Goal: Task Accomplishment & Management: Complete application form

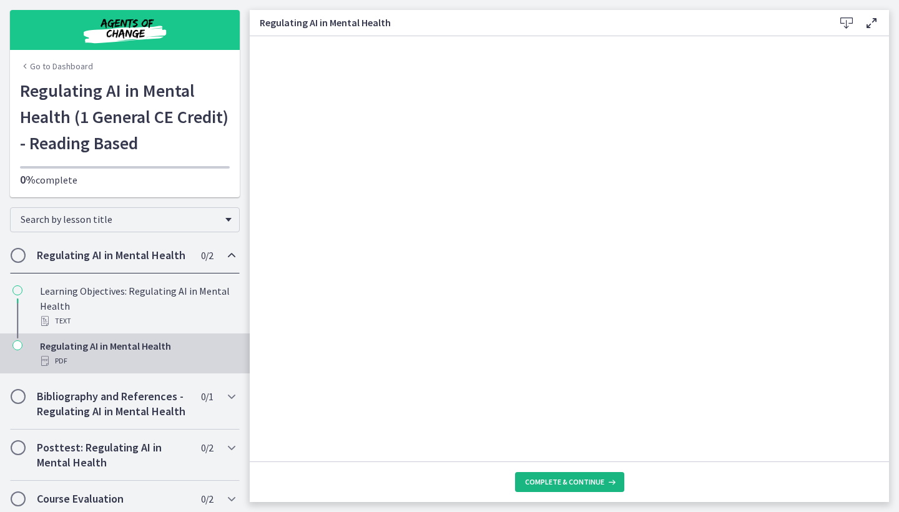
click at [562, 479] on span "Complete & continue" at bounding box center [564, 482] width 79 height 10
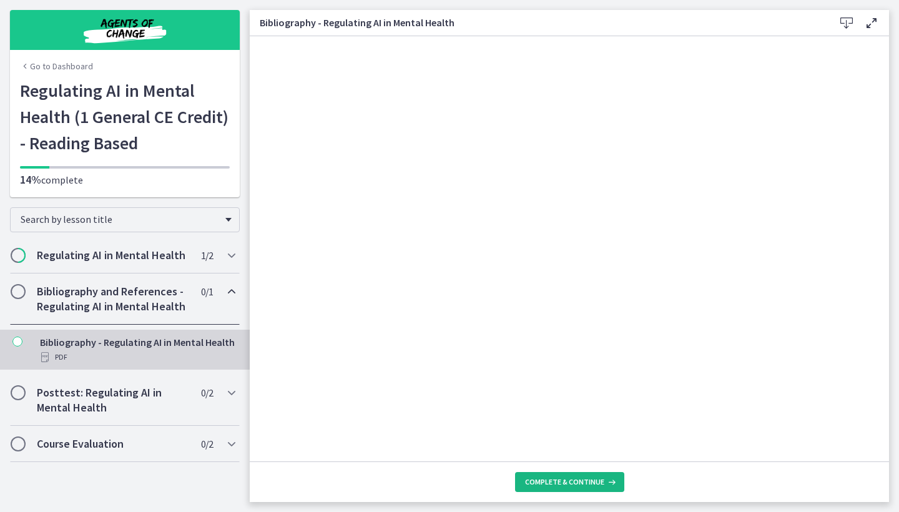
click at [582, 481] on span "Complete & continue" at bounding box center [564, 482] width 79 height 10
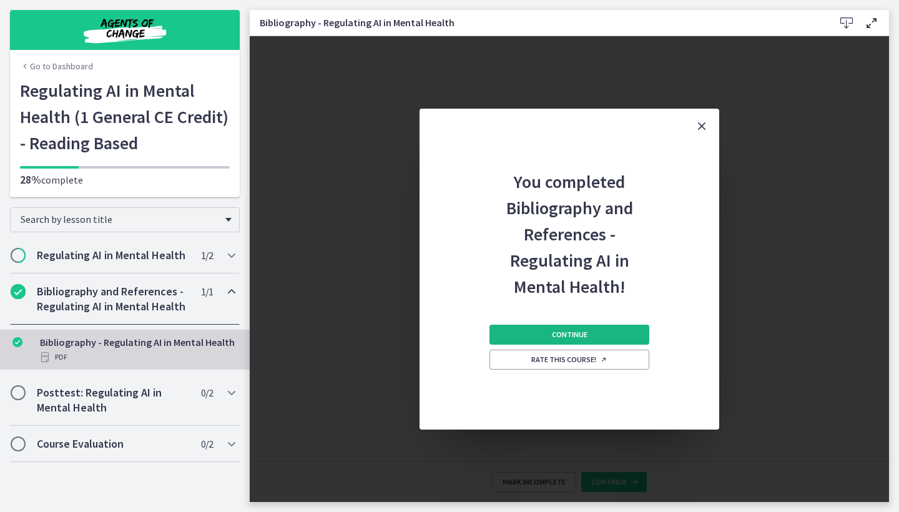
click at [587, 333] on button "Continue" at bounding box center [569, 335] width 160 height 20
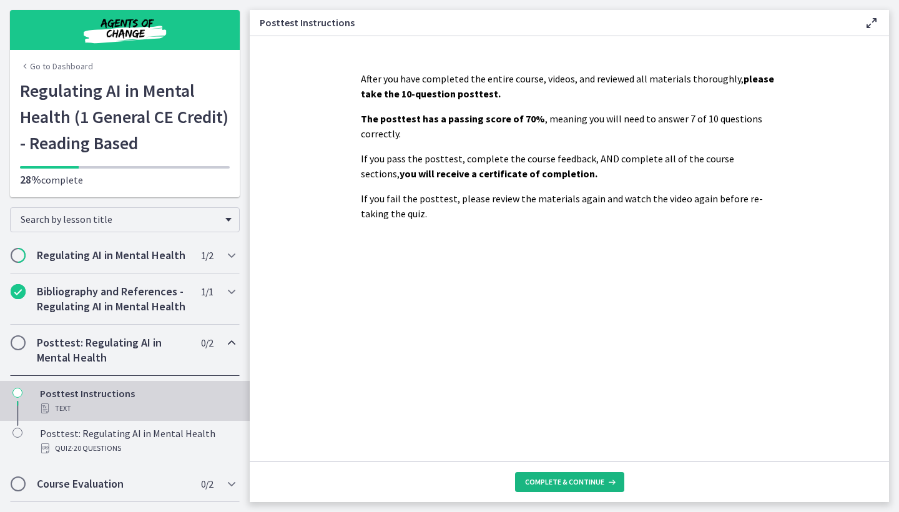
click at [564, 481] on span "Complete & continue" at bounding box center [564, 482] width 79 height 10
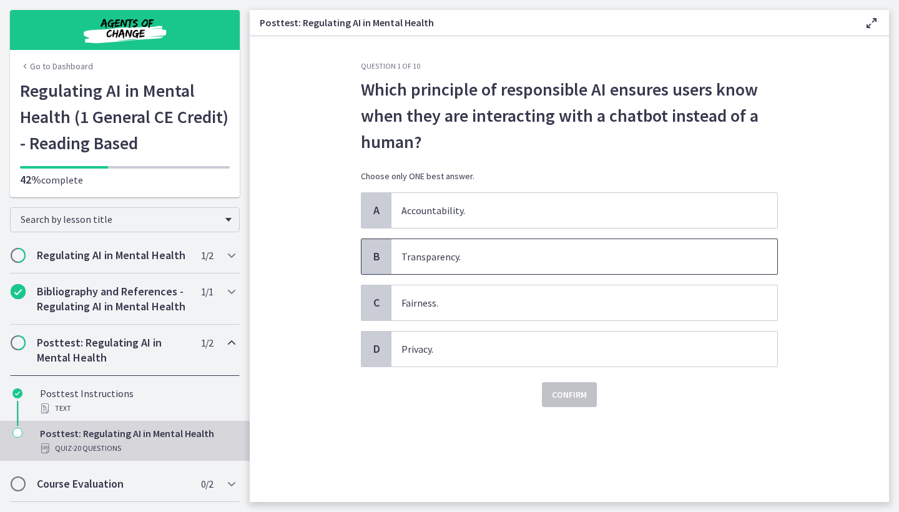
click at [413, 266] on span "Transparency." at bounding box center [584, 256] width 386 height 35
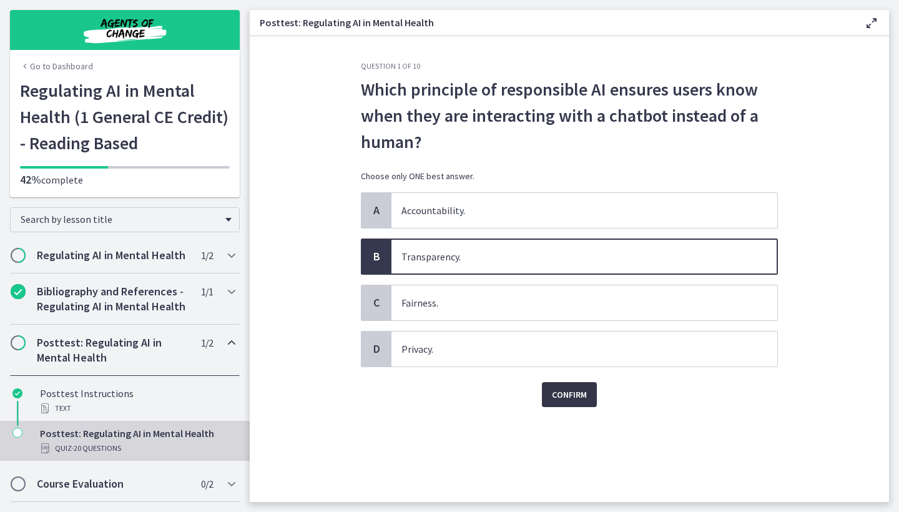
click at [563, 391] on span "Confirm" at bounding box center [569, 394] width 35 height 15
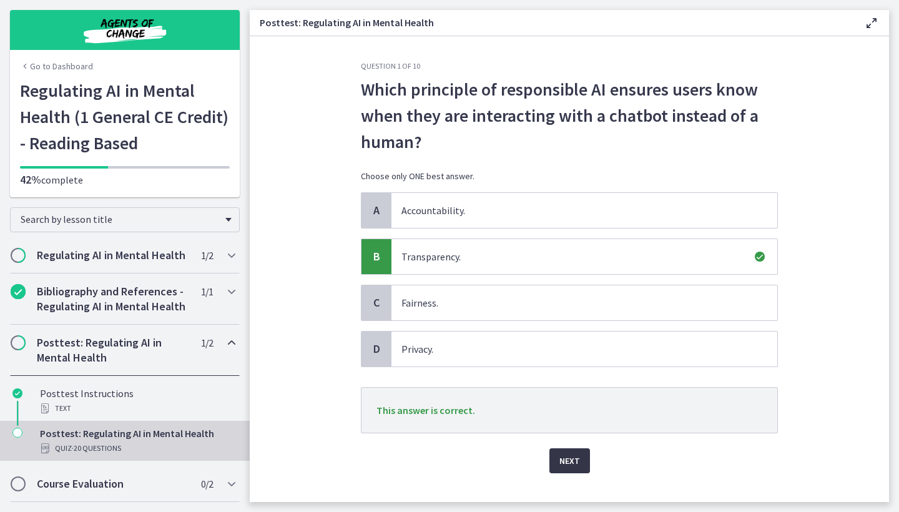
click at [563, 458] on span "Next" at bounding box center [569, 460] width 21 height 15
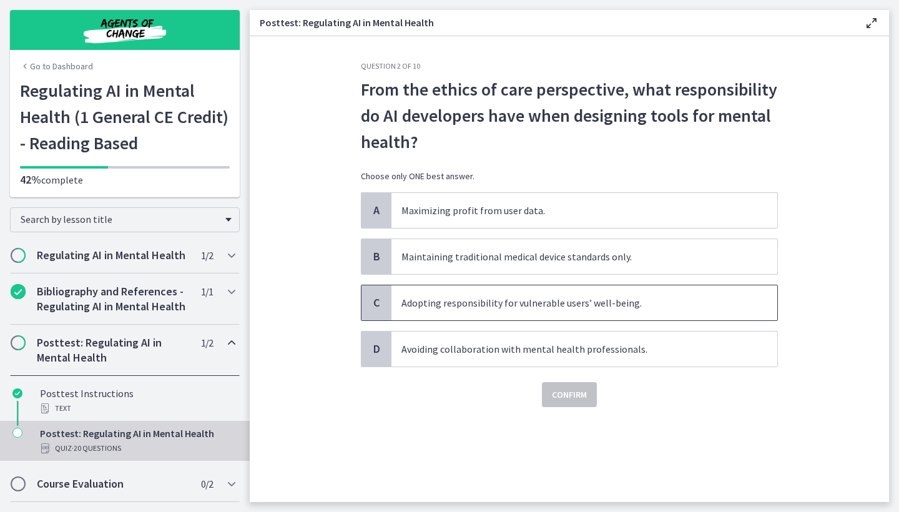
click at [496, 292] on span "Adopting responsibility for vulnerable users’ well-being." at bounding box center [584, 302] width 386 height 35
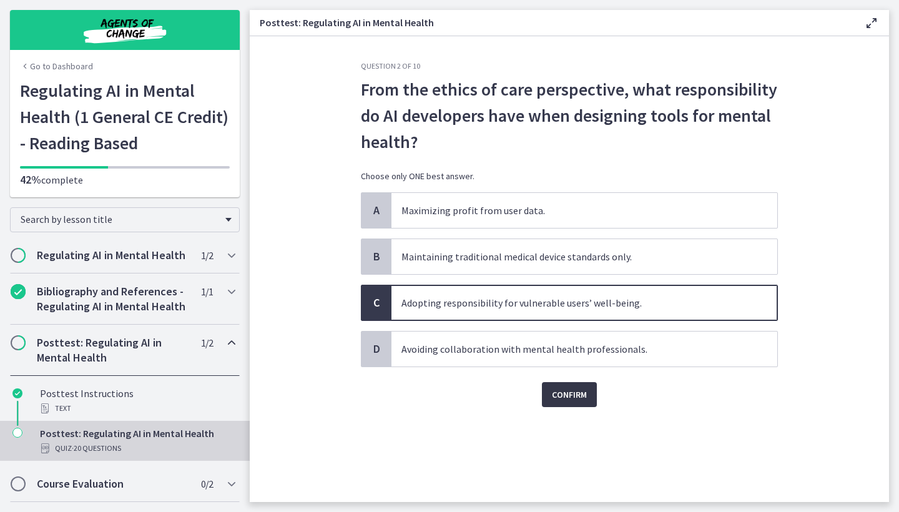
click at [564, 384] on button "Confirm" at bounding box center [569, 394] width 55 height 25
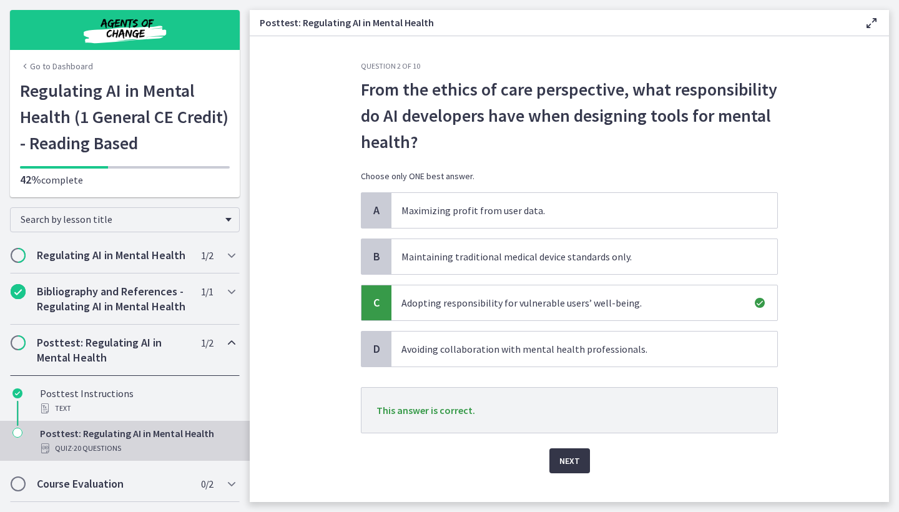
click at [564, 458] on span "Next" at bounding box center [569, 460] width 21 height 15
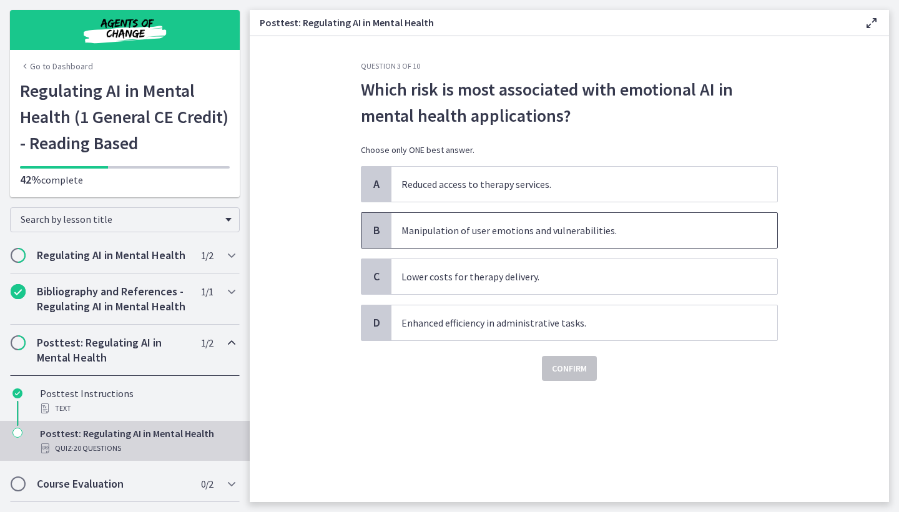
click at [403, 227] on span "Manipulation of user emotions and vulnerabilities." at bounding box center [584, 230] width 386 height 35
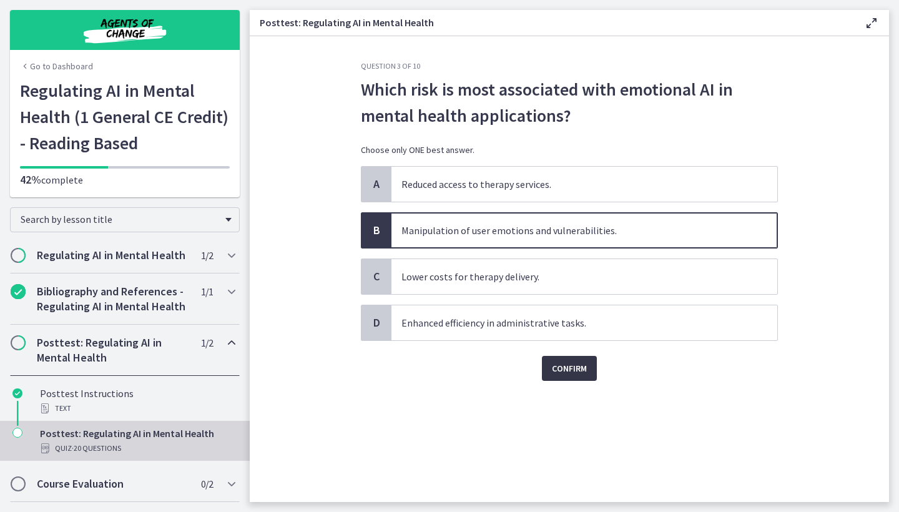
click at [561, 372] on span "Confirm" at bounding box center [569, 368] width 35 height 15
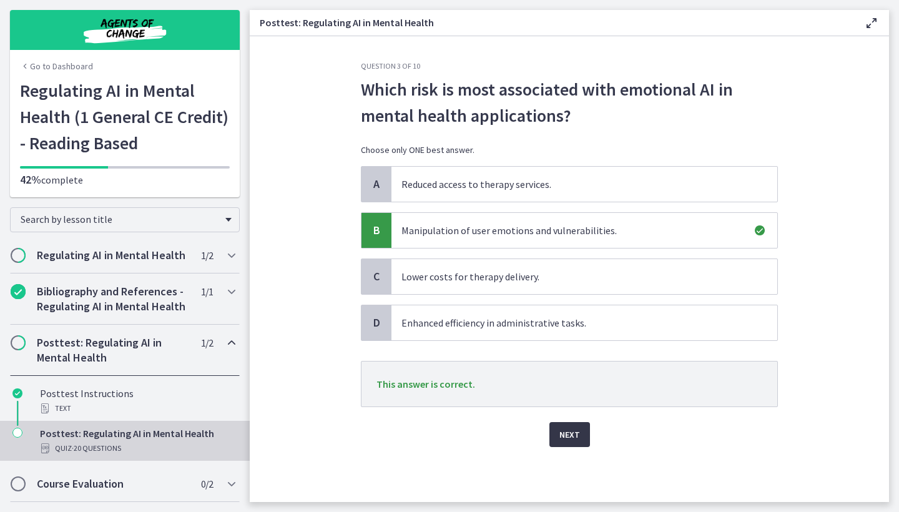
click at [570, 435] on span "Next" at bounding box center [569, 434] width 21 height 15
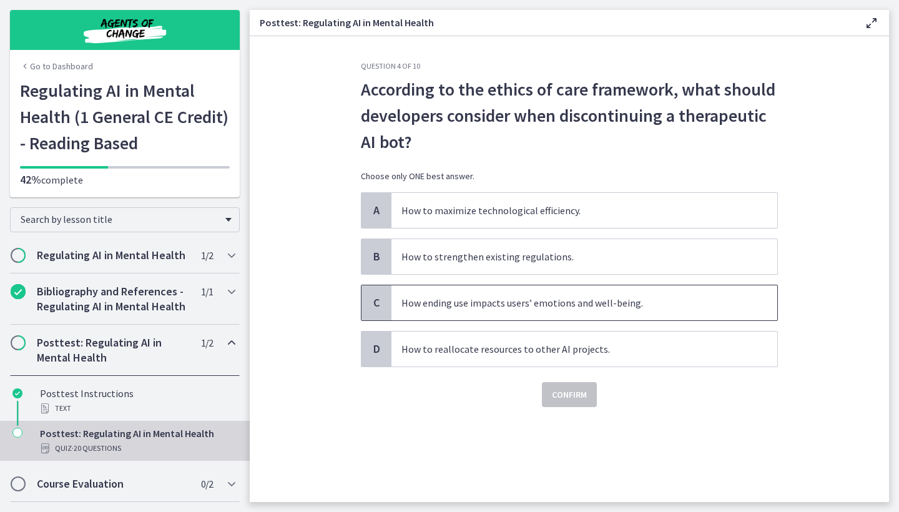
click at [491, 303] on span "How ending use impacts users’ emotions and well-being." at bounding box center [584, 302] width 386 height 35
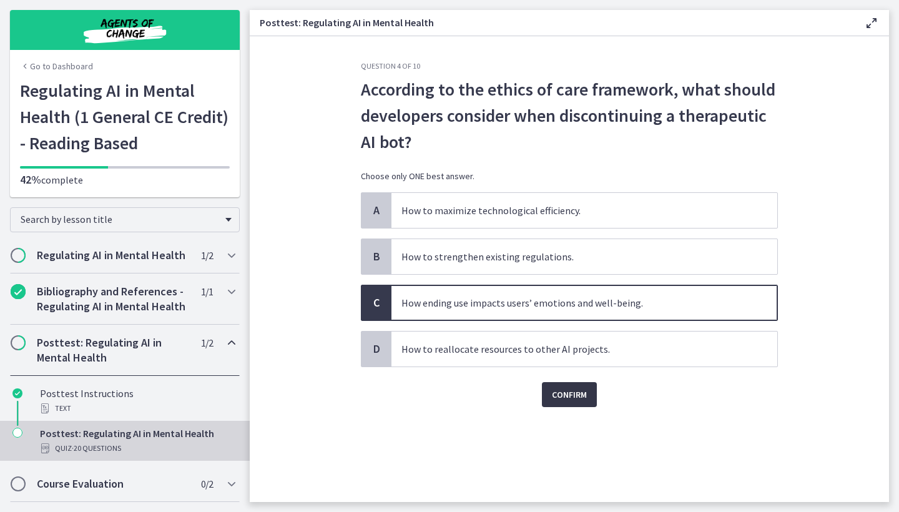
click at [567, 393] on span "Confirm" at bounding box center [569, 394] width 35 height 15
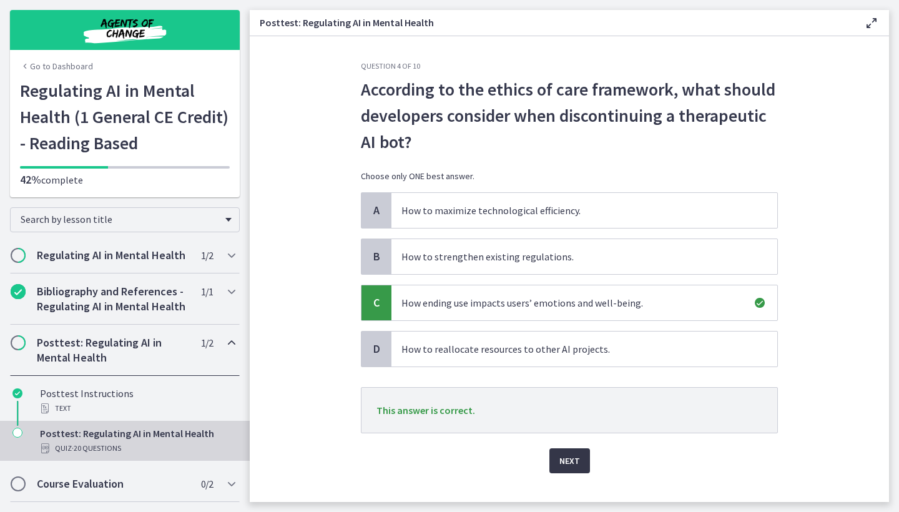
click at [567, 454] on span "Next" at bounding box center [569, 460] width 21 height 15
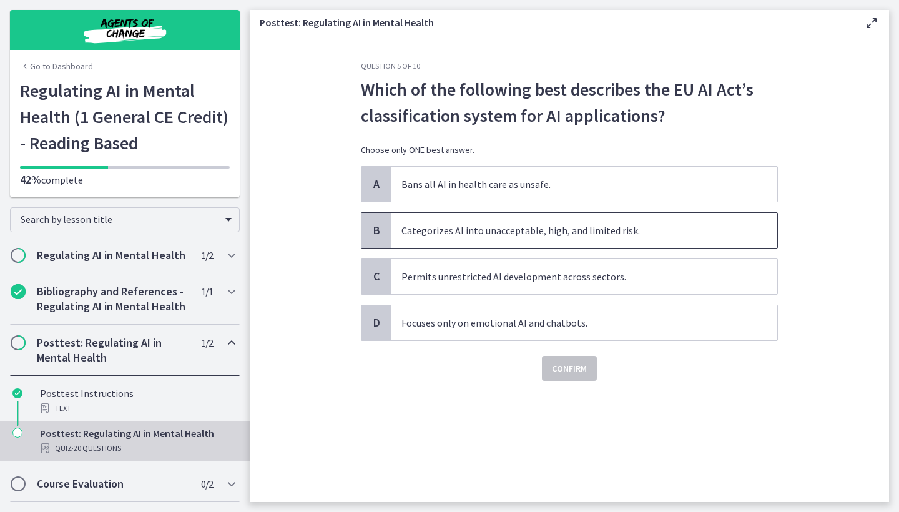
click at [471, 224] on span "Categorizes AI into unacceptable, high, and limited risk." at bounding box center [584, 230] width 386 height 35
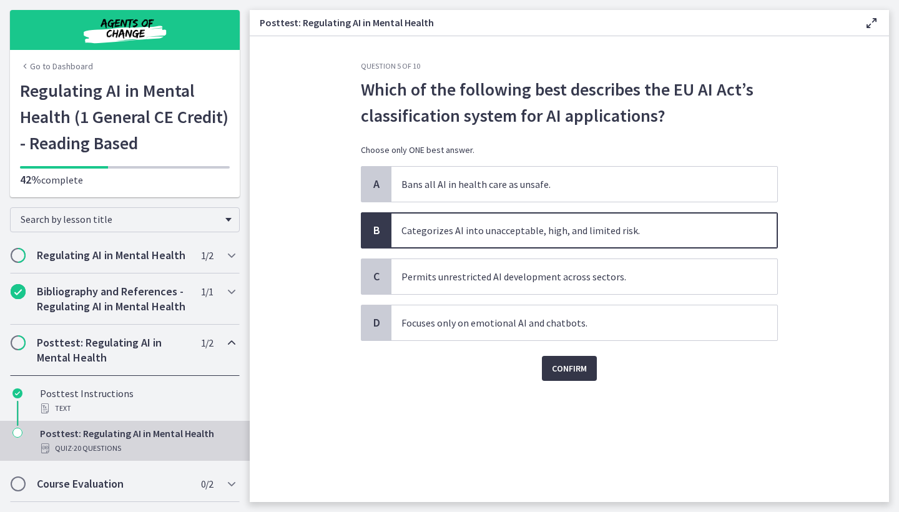
click at [579, 374] on span "Confirm" at bounding box center [569, 368] width 35 height 15
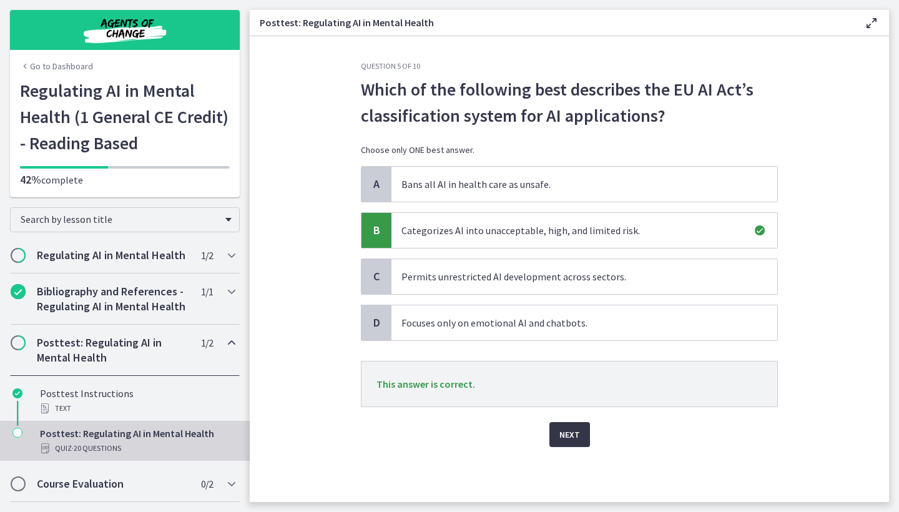
click at [561, 431] on span "Next" at bounding box center [569, 434] width 21 height 15
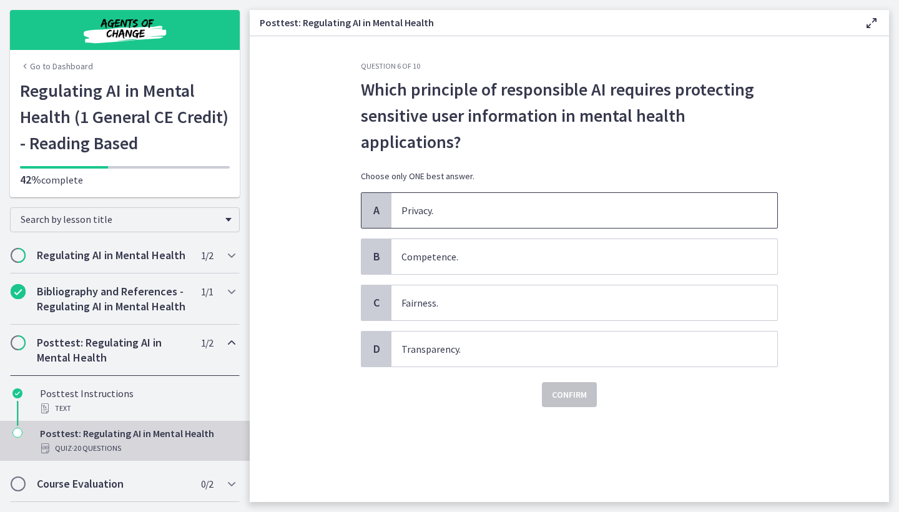
click at [405, 208] on span "Privacy." at bounding box center [584, 210] width 386 height 35
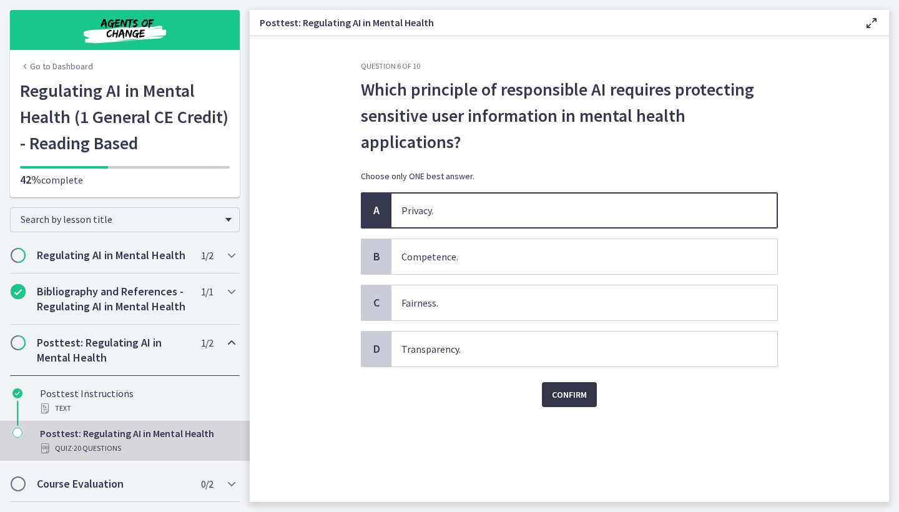
click at [566, 397] on span "Confirm" at bounding box center [569, 394] width 35 height 15
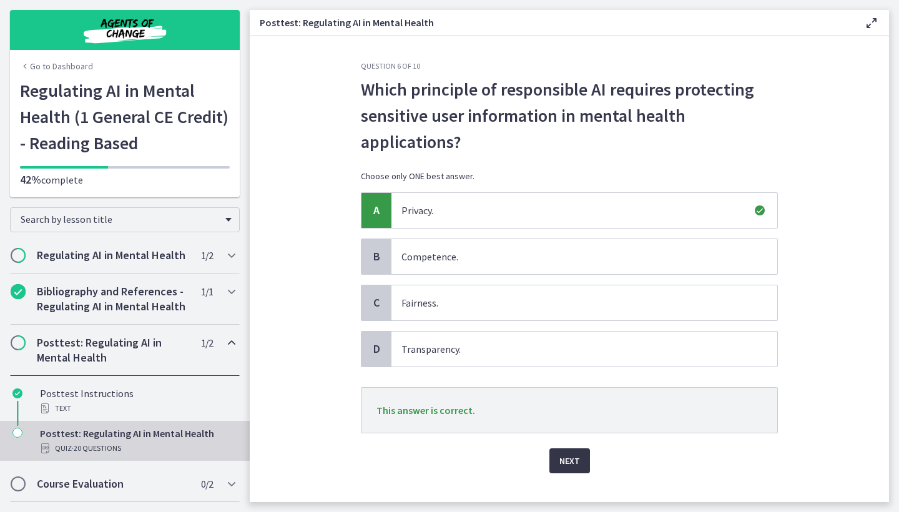
click at [569, 457] on span "Next" at bounding box center [569, 460] width 21 height 15
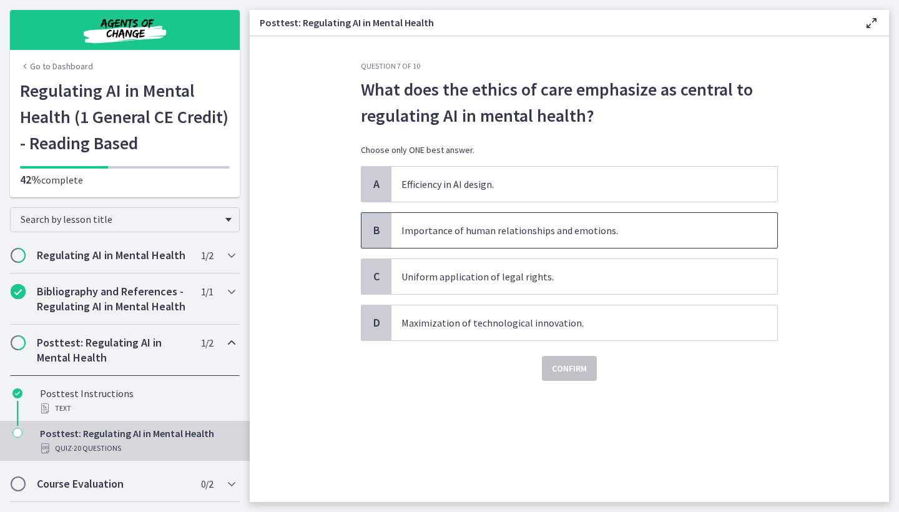
click at [442, 232] on span "Importance of human relationships and emotions." at bounding box center [584, 230] width 386 height 35
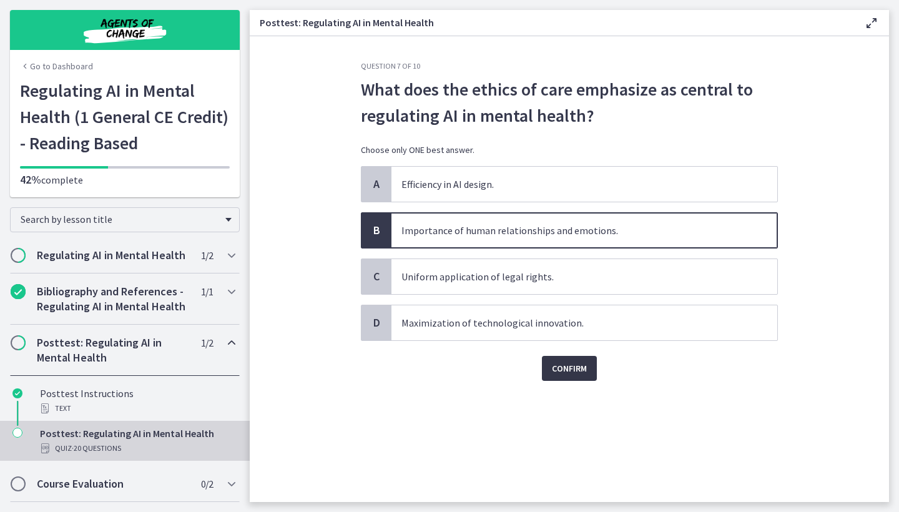
click at [570, 366] on span "Confirm" at bounding box center [569, 368] width 35 height 15
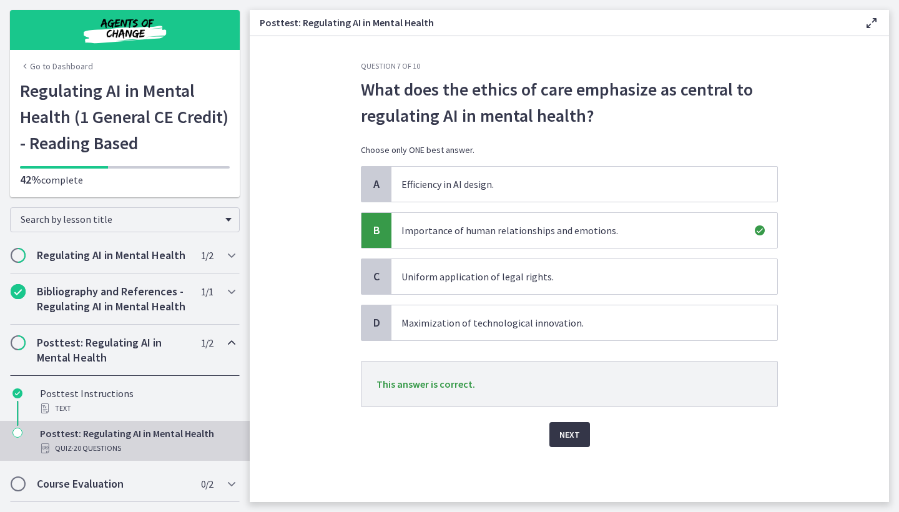
click at [566, 433] on span "Next" at bounding box center [569, 434] width 21 height 15
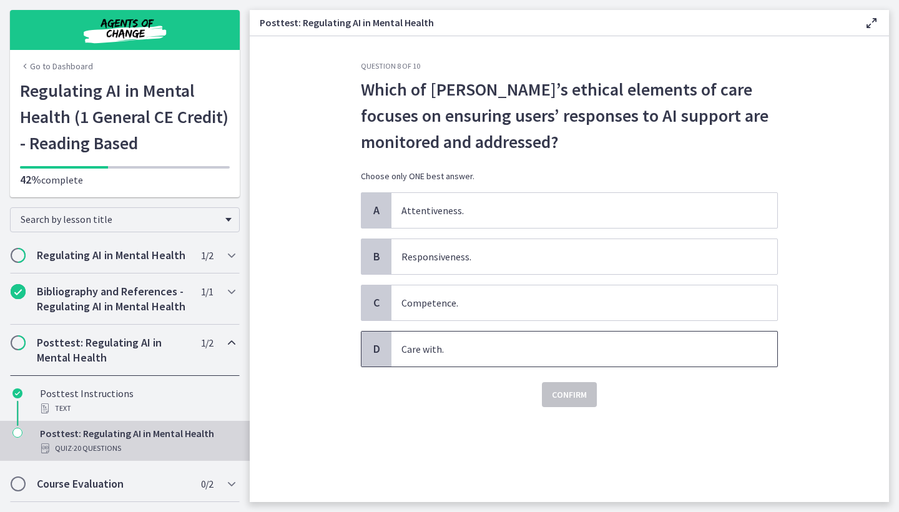
click at [464, 352] on span "Care with." at bounding box center [584, 348] width 386 height 35
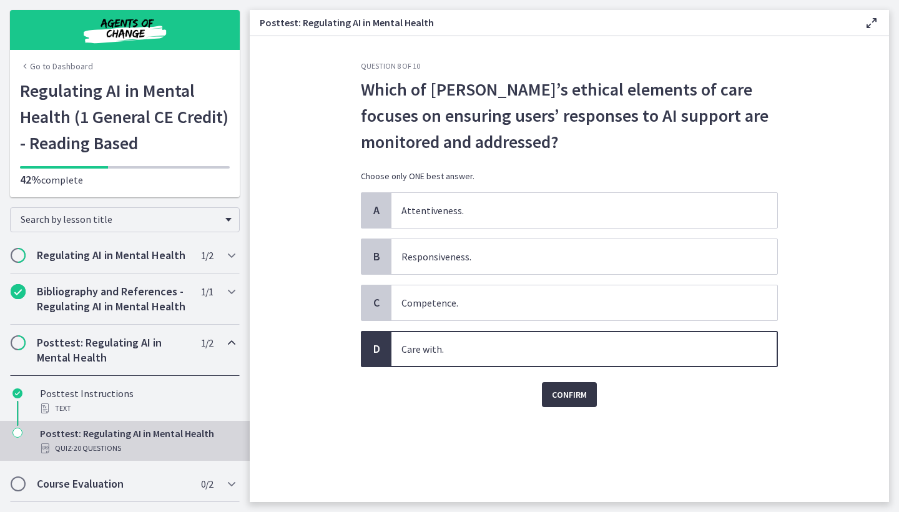
click at [561, 390] on span "Confirm" at bounding box center [569, 394] width 35 height 15
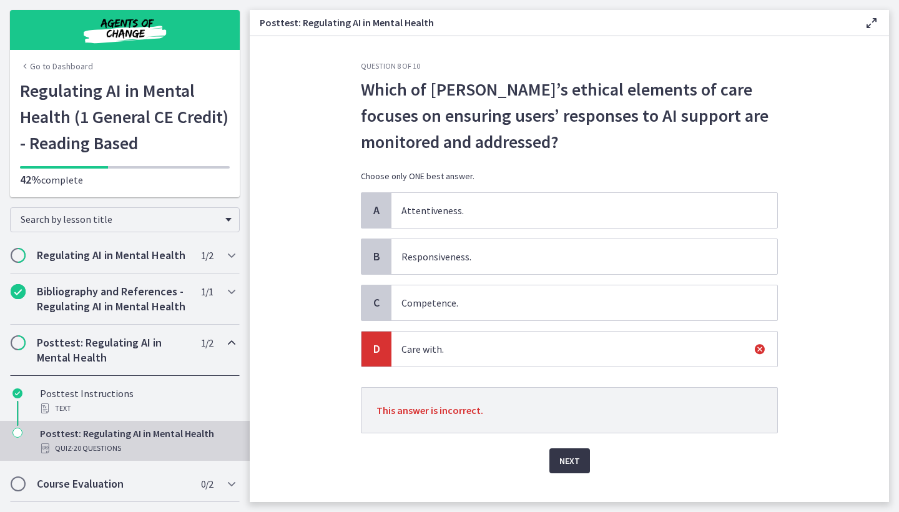
click at [568, 464] on span "Next" at bounding box center [569, 460] width 21 height 15
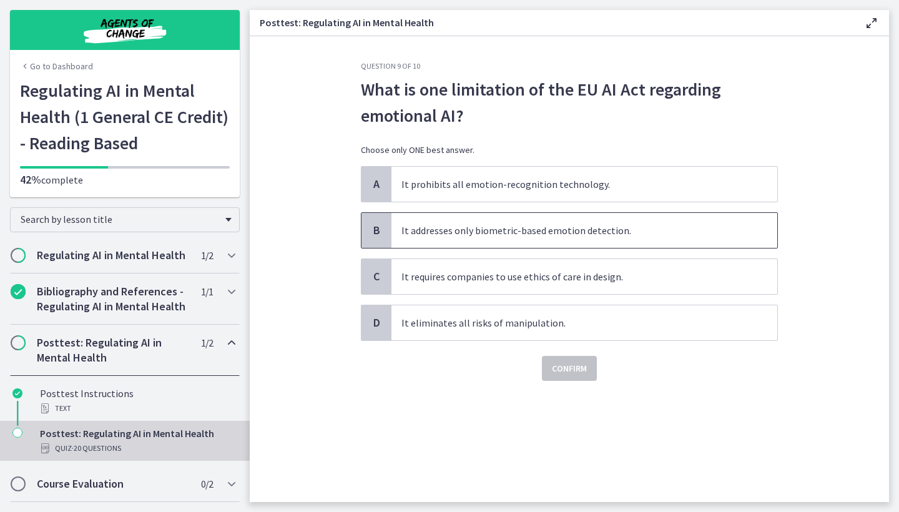
click at [450, 231] on span "It addresses only biometric-based emotion detection." at bounding box center [584, 230] width 386 height 35
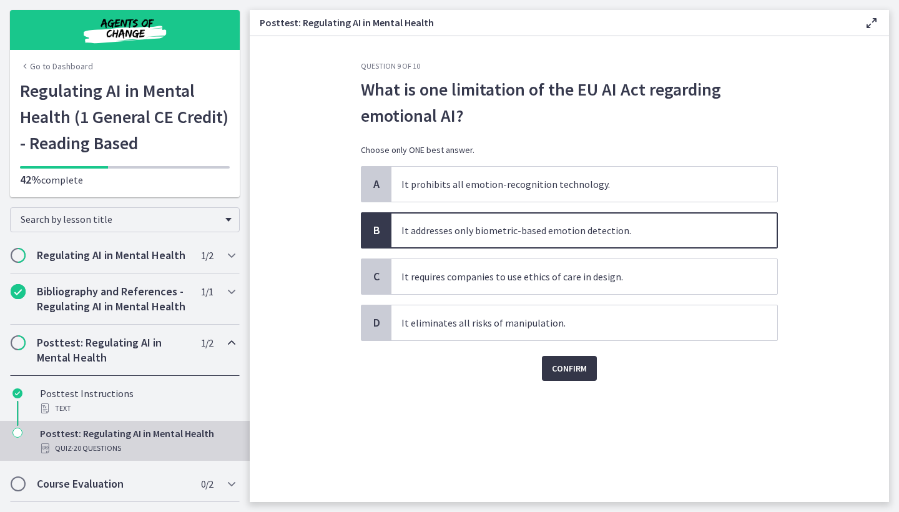
click at [571, 373] on span "Confirm" at bounding box center [569, 368] width 35 height 15
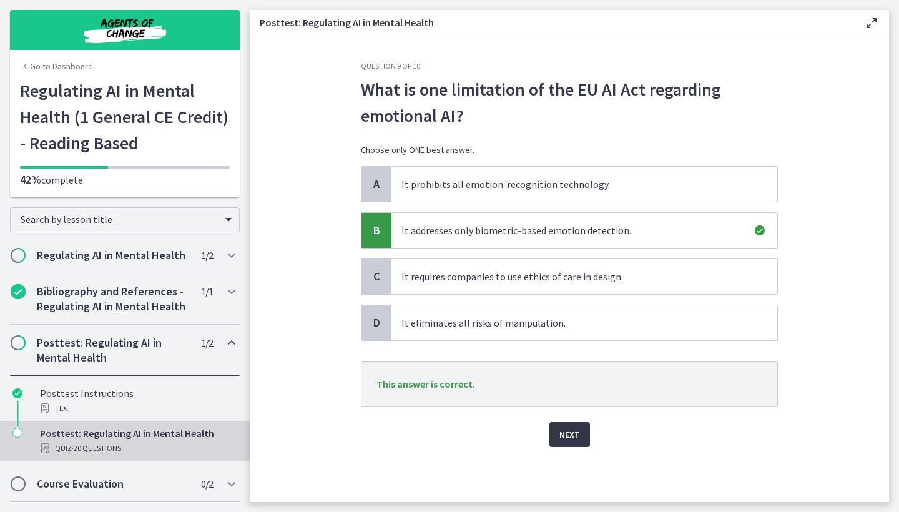
click at [567, 446] on button "Next" at bounding box center [569, 434] width 41 height 25
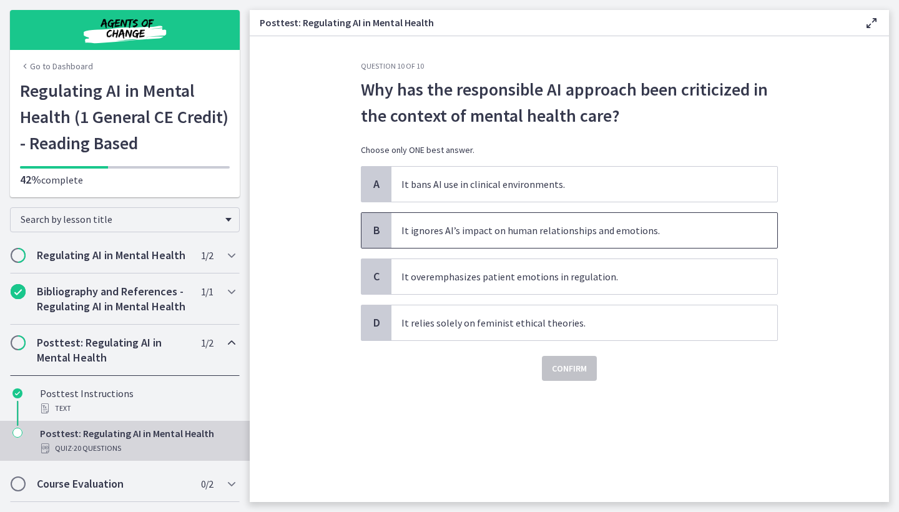
click at [451, 224] on span "It ignores AI’s impact on human relationships and emotions." at bounding box center [584, 230] width 386 height 35
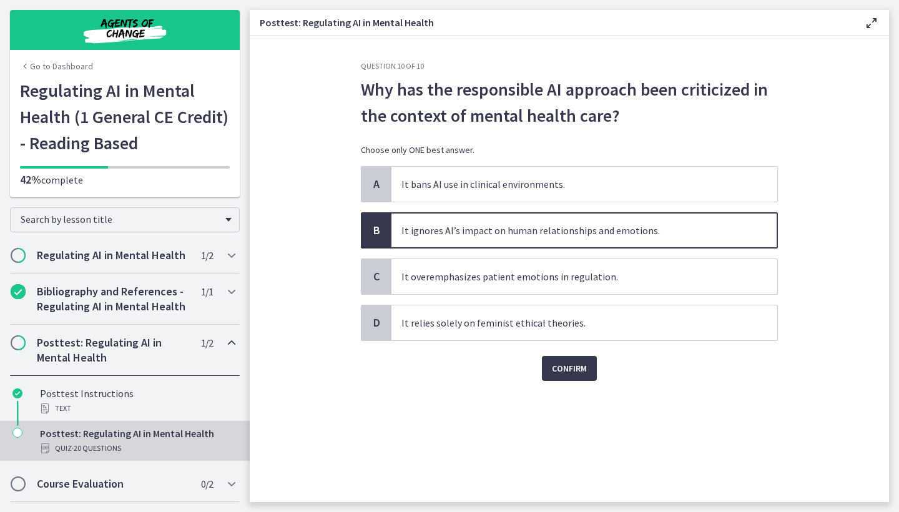
click at [579, 381] on div "Question 10 of 10 Why has the responsible AI approach been criticized in the co…" at bounding box center [569, 281] width 437 height 441
click at [558, 355] on div "Confirm" at bounding box center [569, 361] width 417 height 40
click at [554, 370] on span "Confirm" at bounding box center [569, 368] width 35 height 15
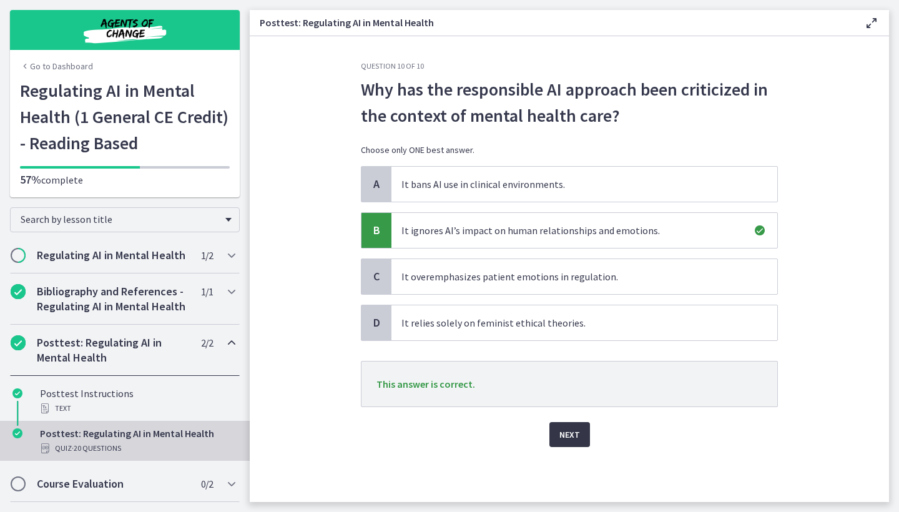
click at [578, 440] on span "Next" at bounding box center [569, 434] width 21 height 15
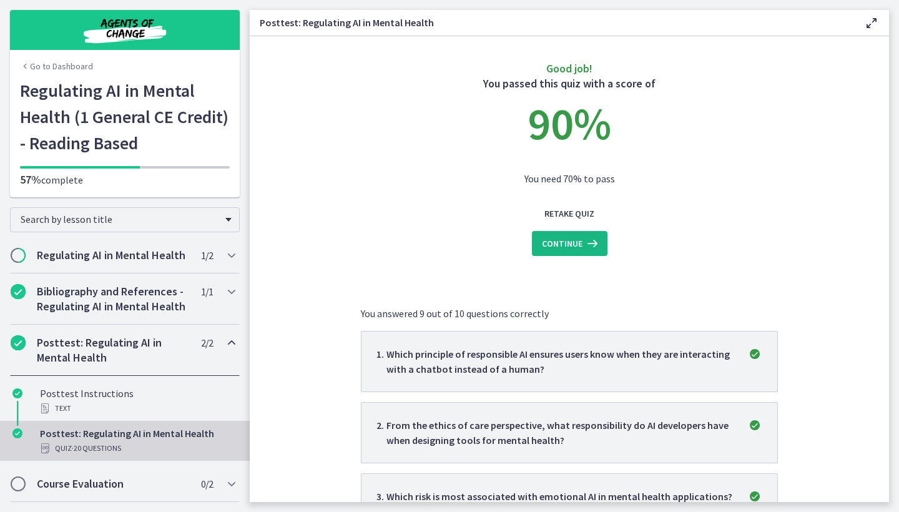
click at [576, 241] on span "Continue" at bounding box center [562, 243] width 41 height 15
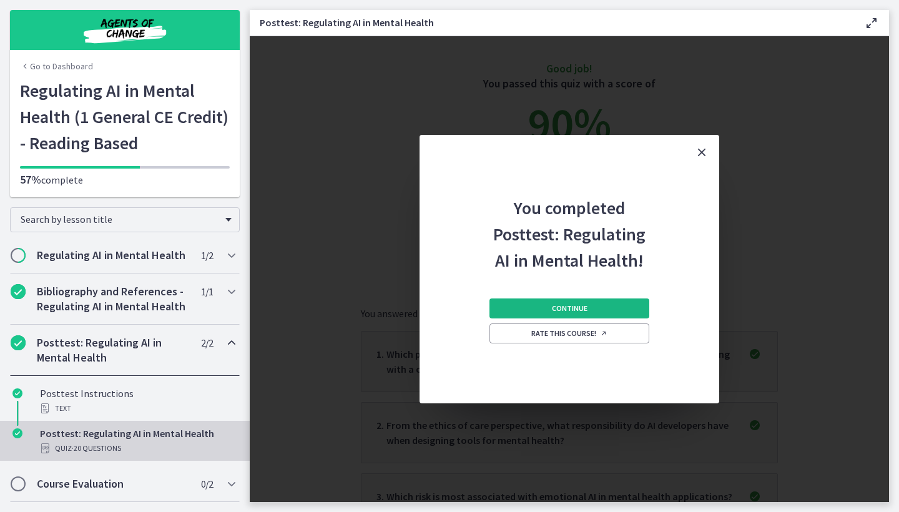
click at [572, 310] on span "Continue" at bounding box center [570, 308] width 36 height 10
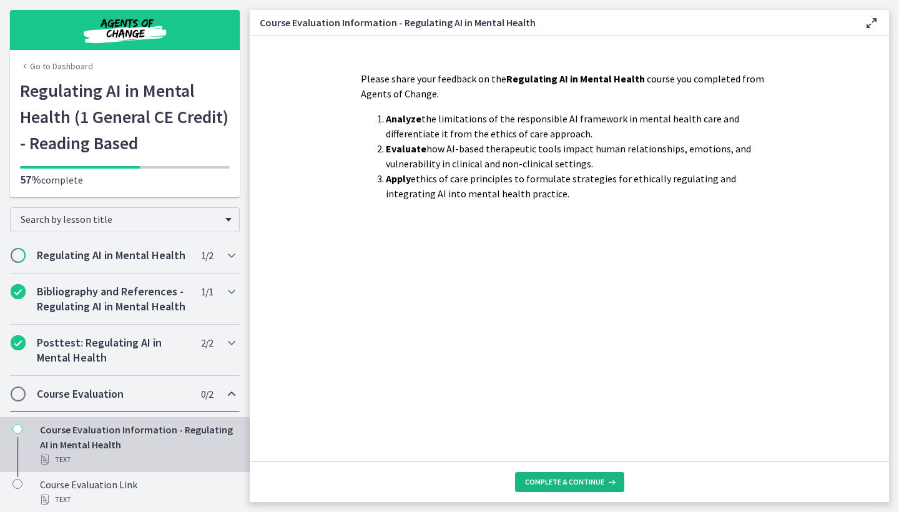
click at [582, 479] on span "Complete & continue" at bounding box center [564, 482] width 79 height 10
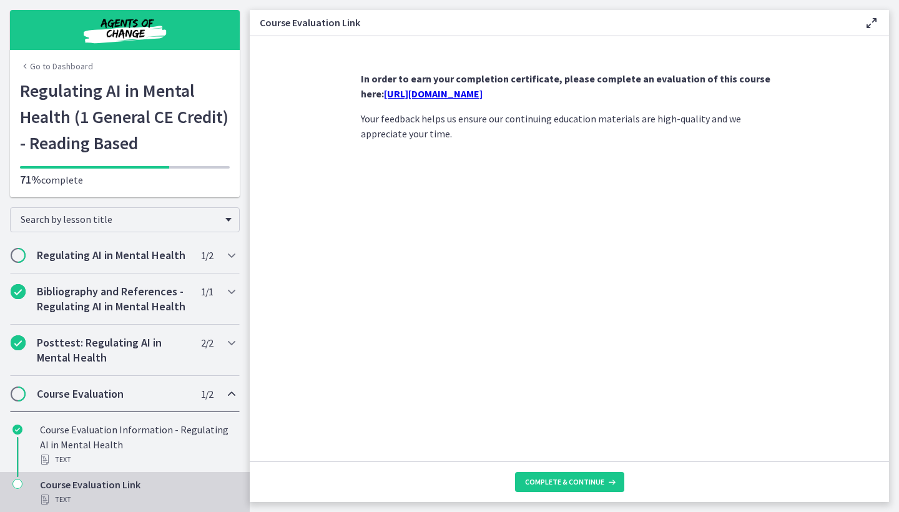
click at [437, 89] on link "[URL][DOMAIN_NAME]" at bounding box center [433, 93] width 99 height 12
click at [589, 487] on button "Complete & continue" at bounding box center [569, 482] width 109 height 20
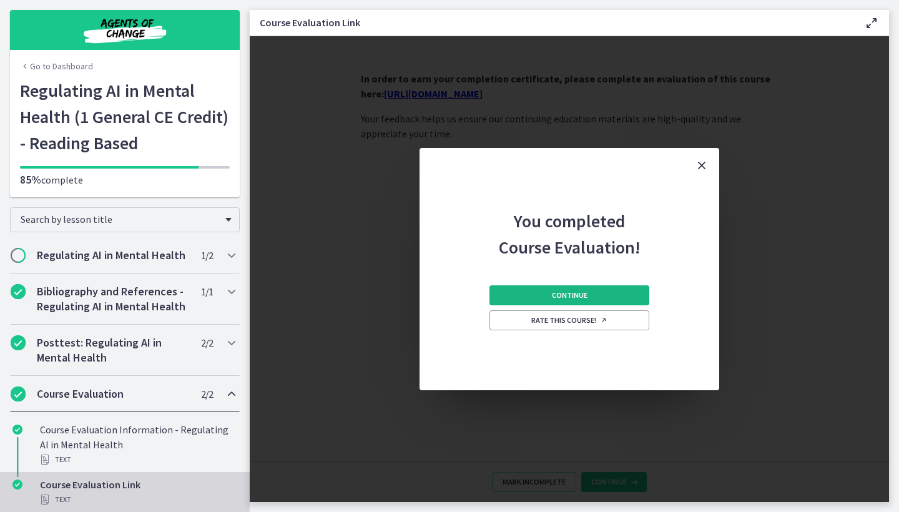
click at [571, 299] on span "Continue" at bounding box center [570, 295] width 36 height 10
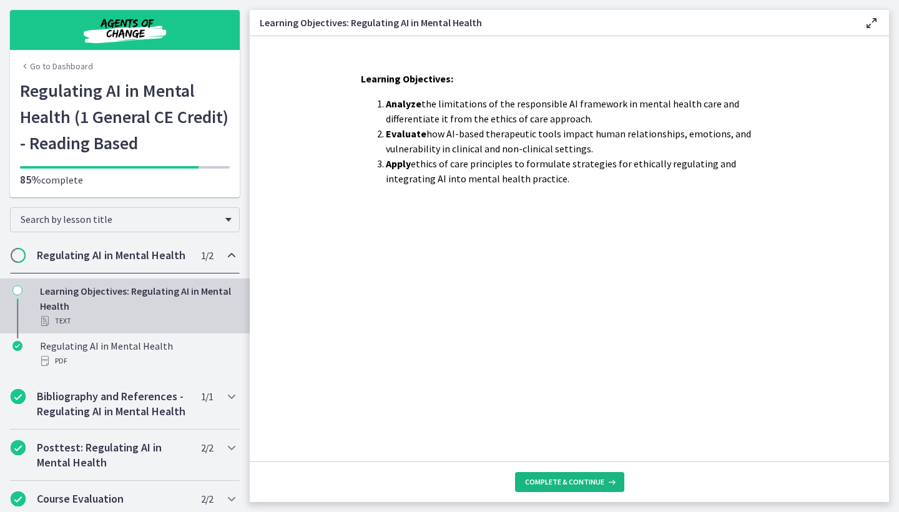
click at [558, 484] on span "Complete & continue" at bounding box center [564, 482] width 79 height 10
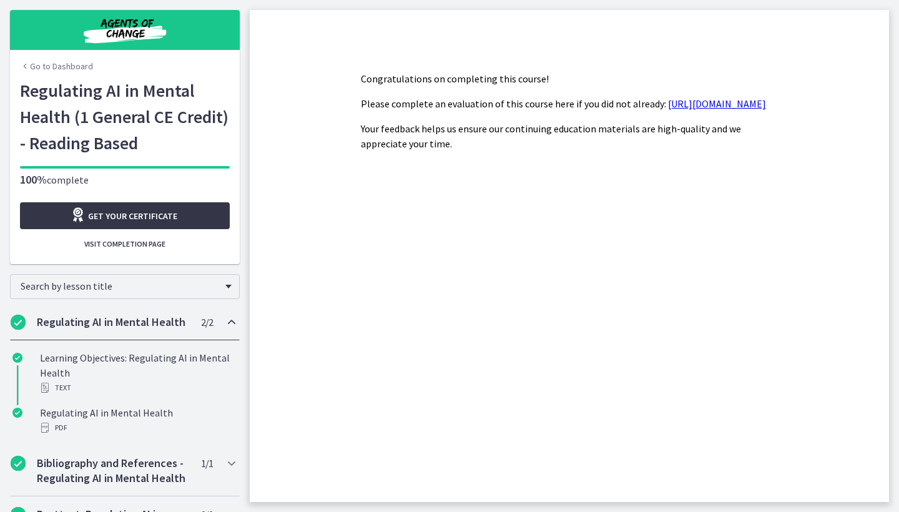
click at [125, 215] on span "Get your certificate" at bounding box center [132, 215] width 89 height 15
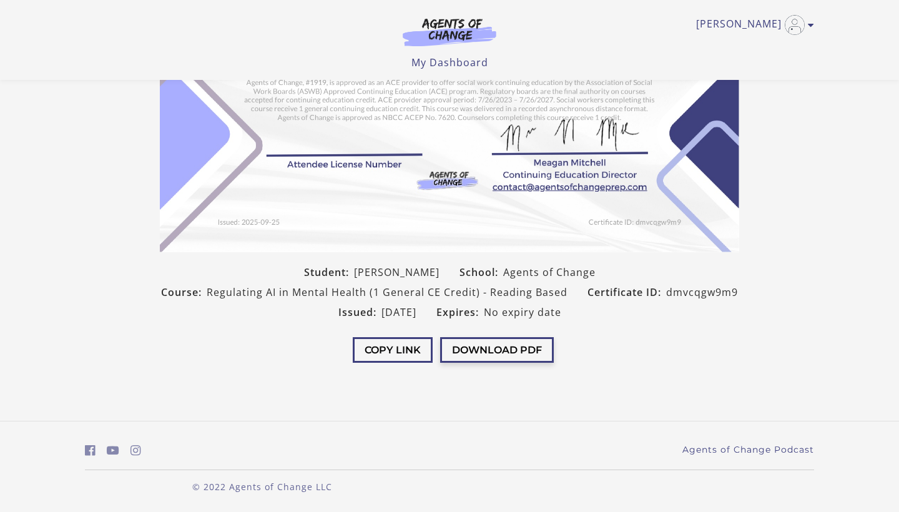
scroll to position [215, 0]
click at [480, 352] on button "Download PDF" at bounding box center [497, 351] width 114 height 26
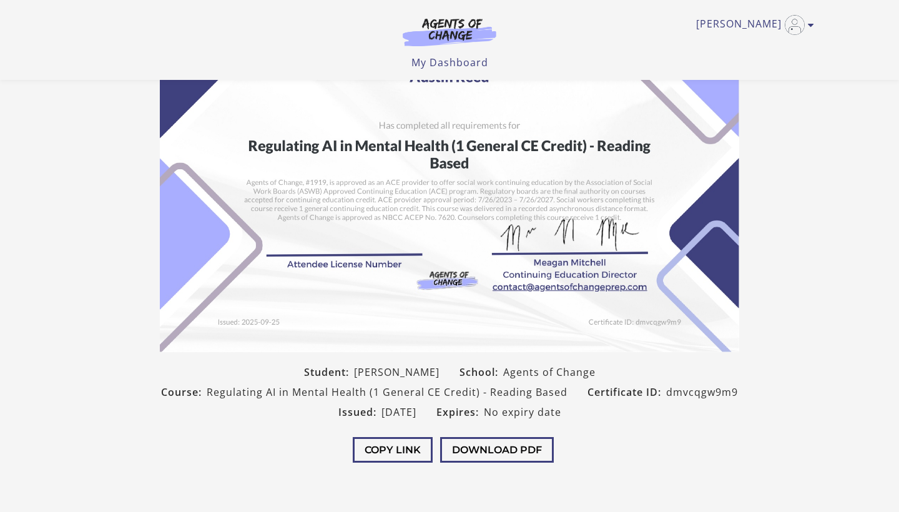
scroll to position [19, 0]
